Goal: Task Accomplishment & Management: Complete application form

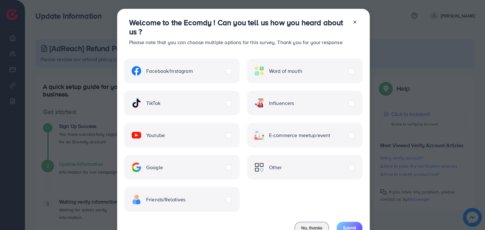
click at [164, 105] on div "TikTok" at bounding box center [182, 103] width 116 height 25
click at [160, 104] on label "TikTok" at bounding box center [146, 102] width 29 height 9
click at [158, 18] on h3 "Welcome to the Ecomdy ! Can you tell us how you heard about us ?" at bounding box center [238, 27] width 218 height 18
click at [193, 72] on label "Facebook/Instagram" at bounding box center [162, 70] width 61 height 9
click at [163, 168] on label "Google" at bounding box center [147, 167] width 31 height 9
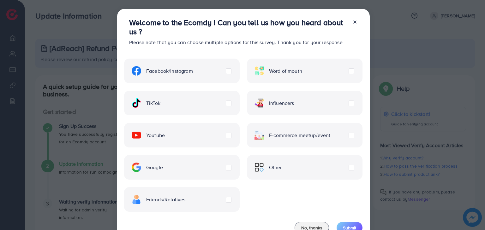
click at [165, 135] on label "Youtube" at bounding box center [148, 135] width 33 height 9
click at [350, 229] on span "Submit" at bounding box center [349, 228] width 13 height 6
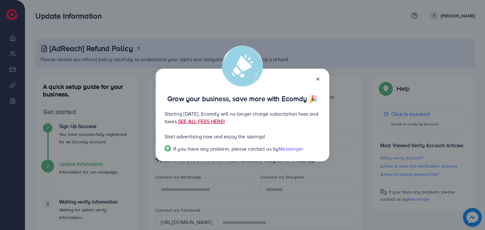
click at [225, 121] on link "SEE ALL FEES HERE!" at bounding box center [201, 121] width 47 height 7
click at [315, 79] on icon at bounding box center [317, 79] width 5 height 5
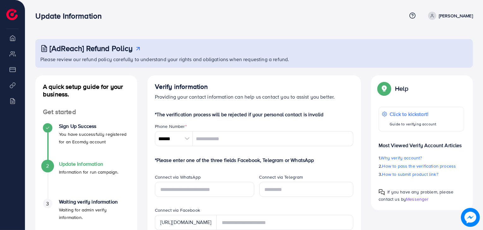
click at [12, 41] on li "Overview" at bounding box center [12, 38] width 25 height 13
click at [435, 15] on icon at bounding box center [432, 16] width 4 height 4
click at [435, 38] on span "Log out" at bounding box center [435, 38] width 17 height 8
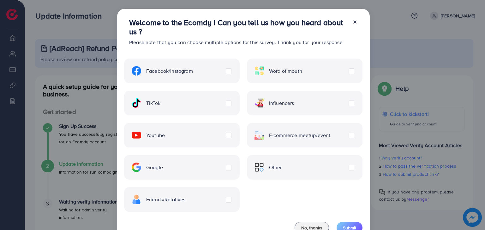
click at [230, 106] on div "TikTok" at bounding box center [182, 103] width 116 height 25
click at [160, 104] on label "TikTok" at bounding box center [146, 102] width 29 height 9
click at [353, 225] on span "Submit" at bounding box center [349, 228] width 13 height 6
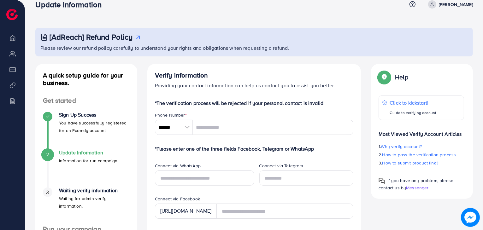
scroll to position [4, 0]
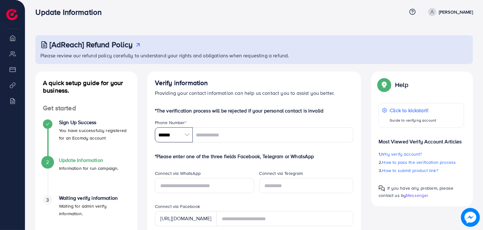
click at [188, 135] on input "******" at bounding box center [174, 135] width 38 height 15
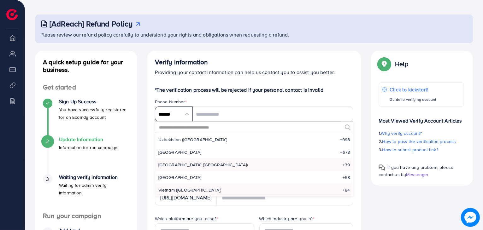
scroll to position [35, 0]
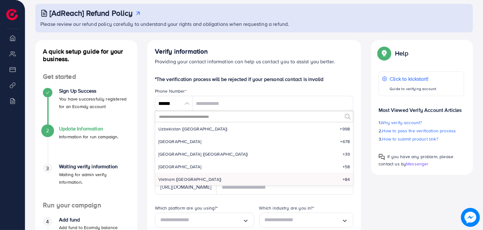
click at [188, 119] on input "text" at bounding box center [250, 116] width 184 height 11
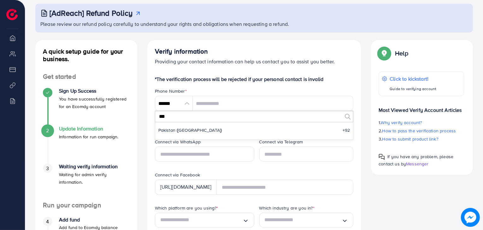
scroll to position [0, 0]
type input "****"
click at [192, 127] on li "Pakistan (‫[GEOGRAPHIC_DATA]‬‎) +92" at bounding box center [254, 130] width 198 height 13
type input "******"
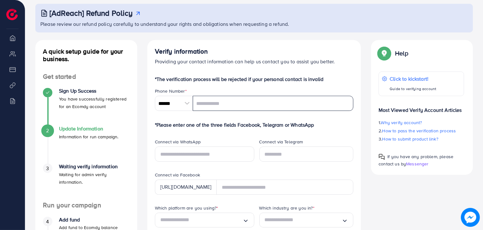
click at [210, 105] on input "tel" at bounding box center [273, 103] width 161 height 15
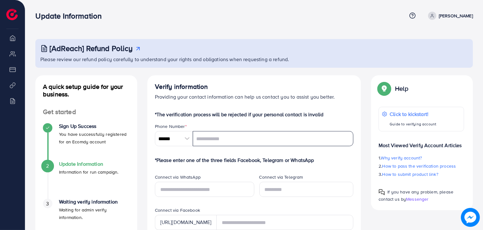
click at [201, 142] on input "tel" at bounding box center [273, 138] width 161 height 15
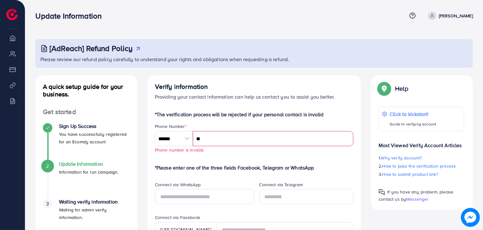
type input "*"
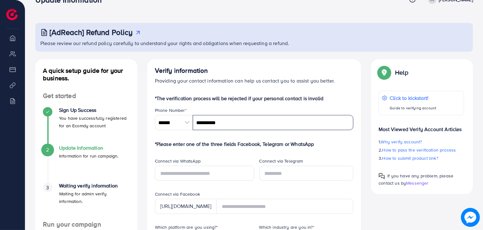
scroll to position [32, 0]
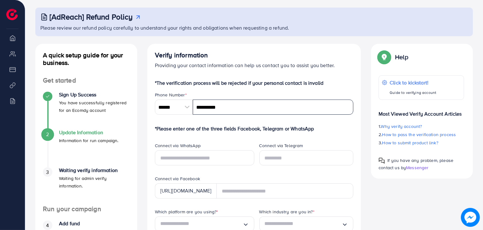
type input "**********"
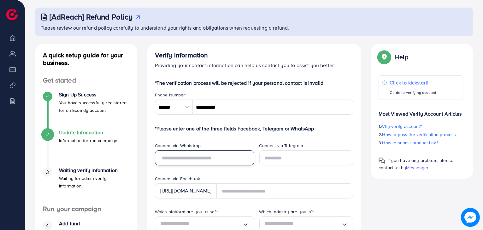
click at [189, 157] on input "text" at bounding box center [204, 158] width 99 height 15
type input "**********"
type input "********"
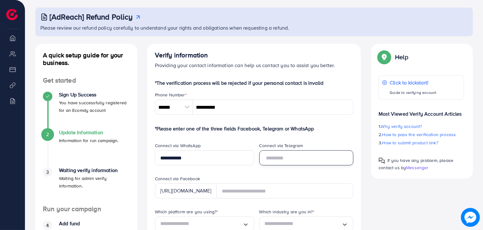
click at [275, 160] on input "text" at bounding box center [306, 158] width 94 height 15
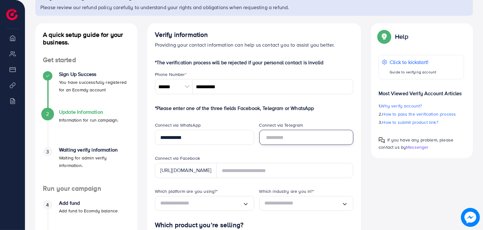
scroll to position [63, 0]
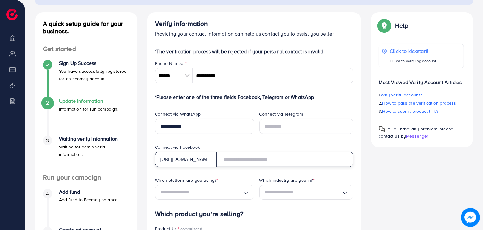
click at [248, 161] on input "text" at bounding box center [285, 159] width 137 height 15
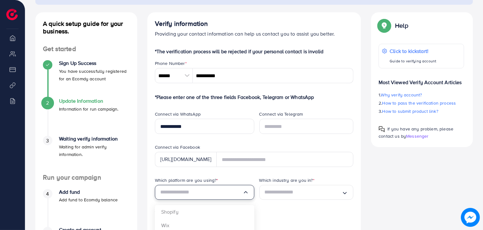
click at [242, 192] on input "Search for option" at bounding box center [201, 193] width 82 height 10
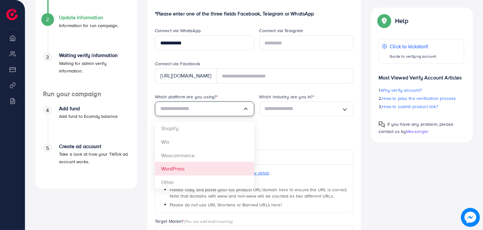
scroll to position [158, 0]
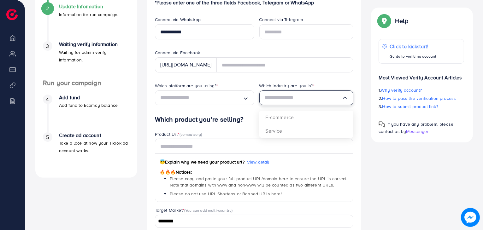
click at [344, 97] on icon "Search for option" at bounding box center [345, 98] width 6 height 6
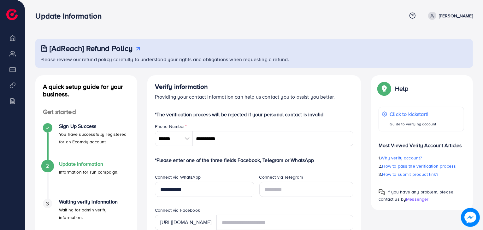
scroll to position [0, 0]
